Goal: Information Seeking & Learning: Find specific fact

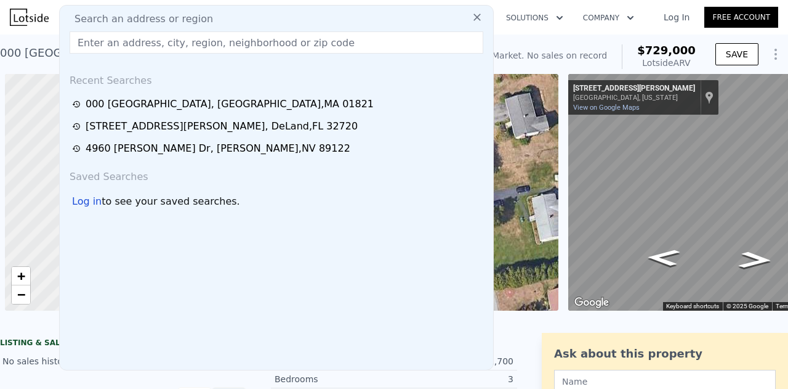
scroll to position [0, 71]
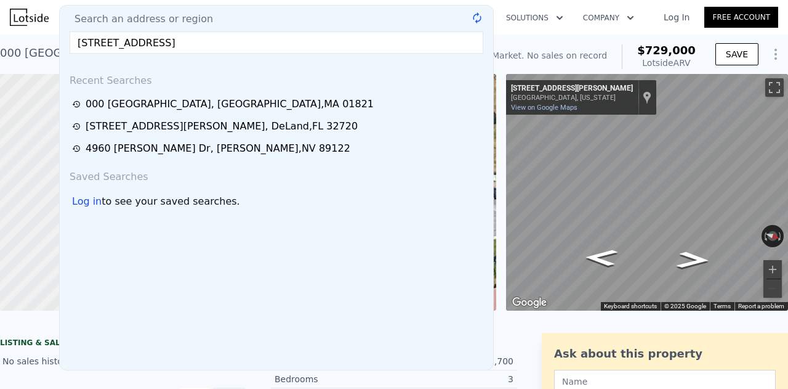
type input "[STREET_ADDRESS]"
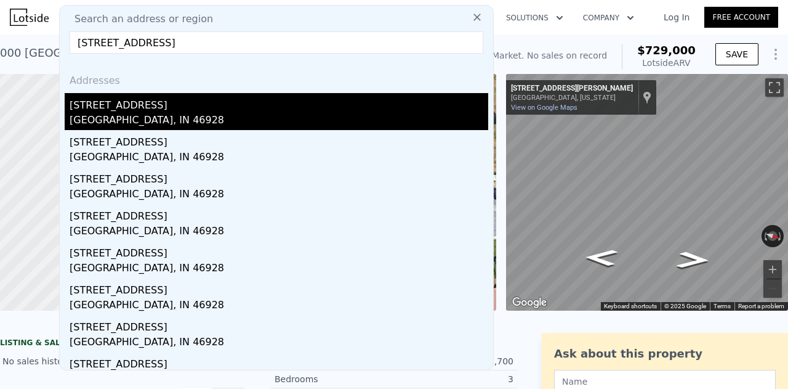
click at [127, 114] on div "[GEOGRAPHIC_DATA], IN 46928" at bounding box center [279, 121] width 419 height 17
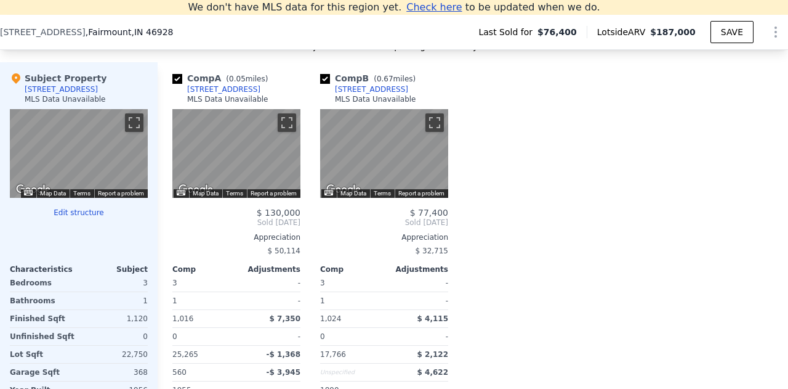
scroll to position [1211, 0]
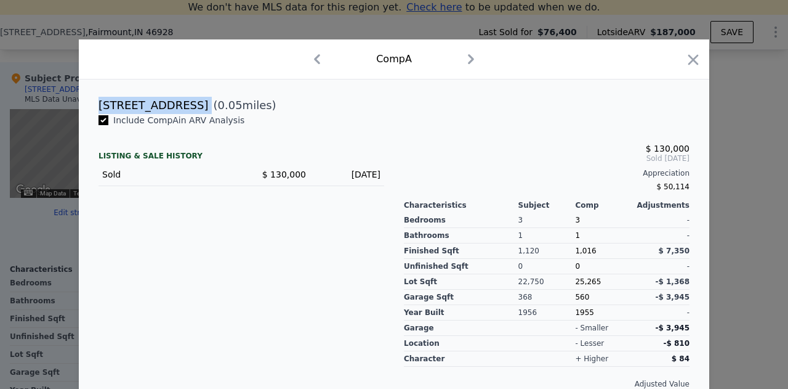
drag, startPoint x: 171, startPoint y: 105, endPoint x: 86, endPoint y: 113, distance: 86.0
click at [89, 113] on div "[STREET_ADDRESS] ( 0.05 miles)" at bounding box center [394, 105] width 611 height 17
copy div "[STREET_ADDRESS]"
click at [688, 58] on icon "button" at bounding box center [693, 59] width 17 height 17
drag, startPoint x: 166, startPoint y: 111, endPoint x: 88, endPoint y: 110, distance: 78.2
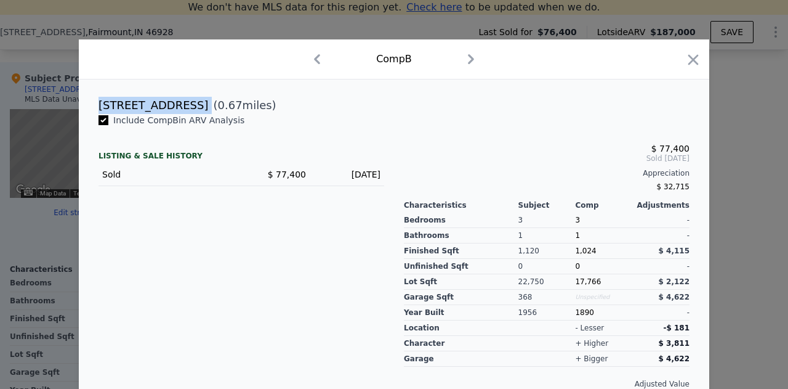
click at [89, 110] on div "[STREET_ADDRESS] ( 0.67 miles)" at bounding box center [394, 105] width 611 height 17
copy div "[STREET_ADDRESS]"
click at [693, 57] on icon "button" at bounding box center [693, 59] width 17 height 17
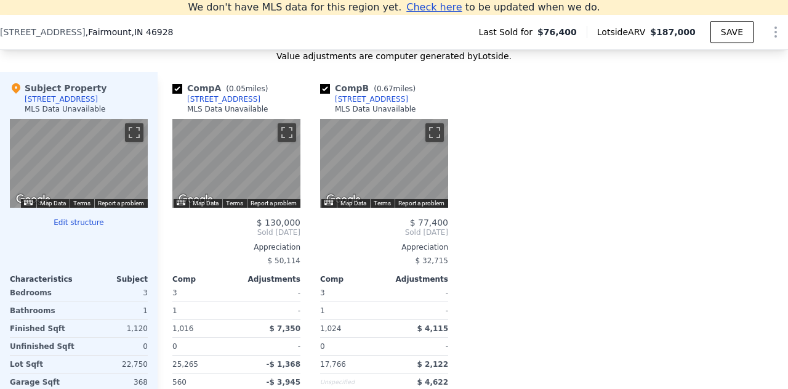
scroll to position [1199, 0]
